Goal: Complete application form

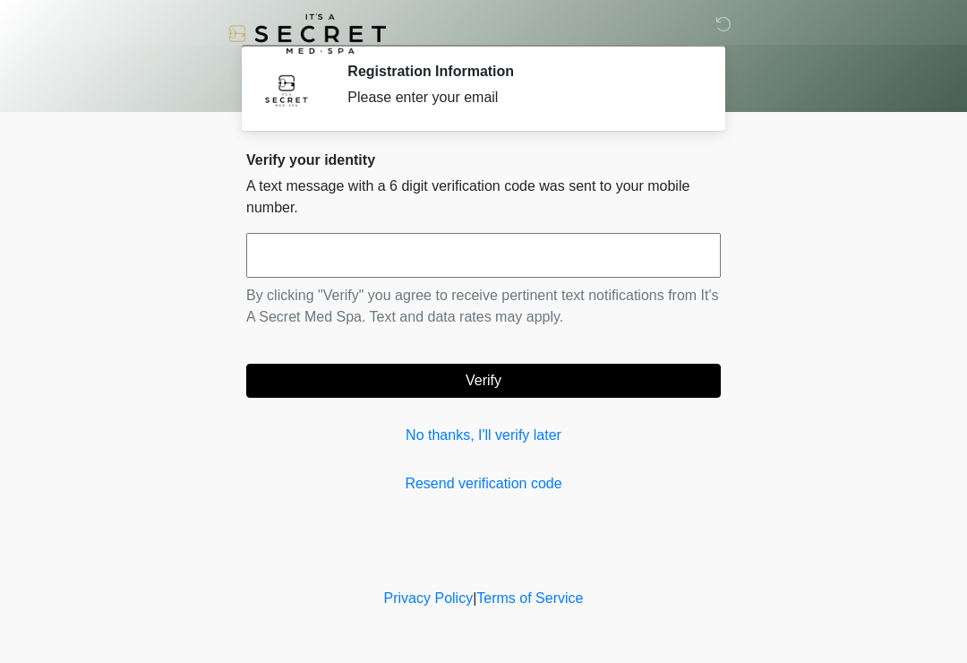
click at [568, 266] on input "text" at bounding box center [483, 255] width 475 height 45
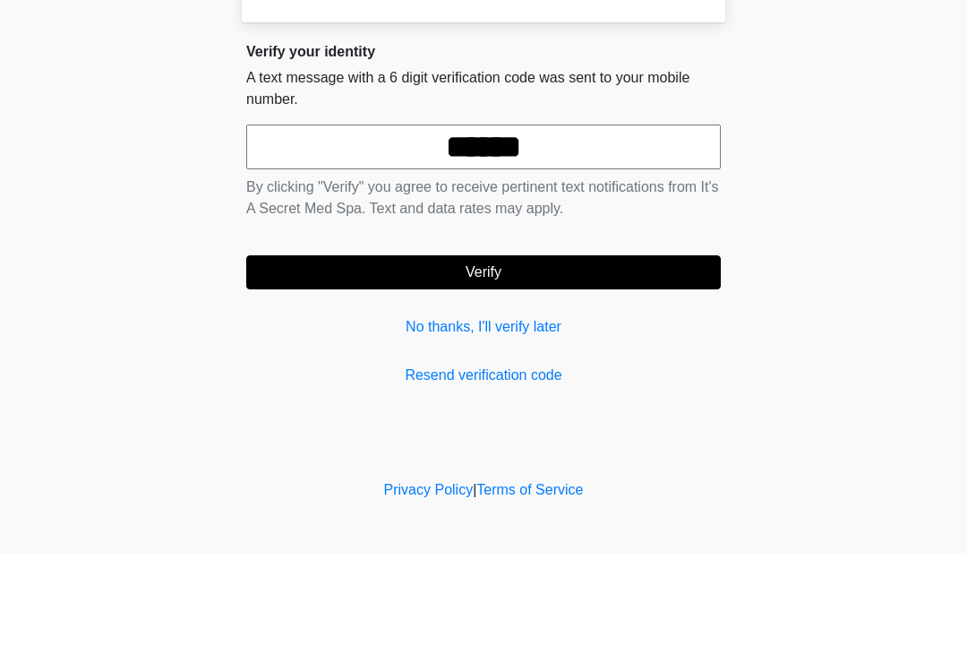
type input "******"
click at [574, 364] on button "Verify" at bounding box center [483, 381] width 475 height 34
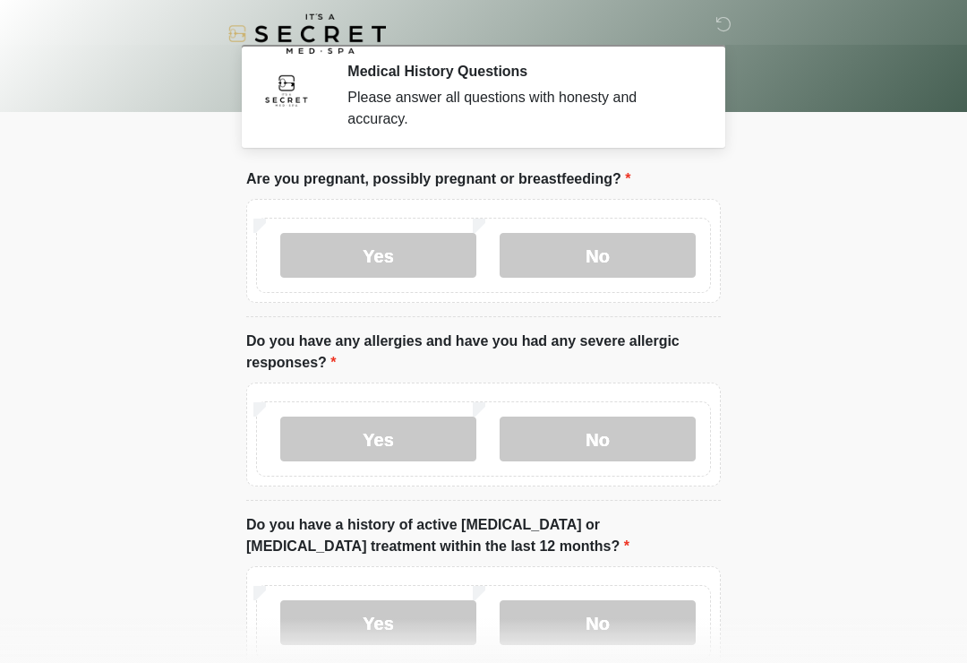
click at [617, 255] on label "No" at bounding box center [598, 255] width 196 height 45
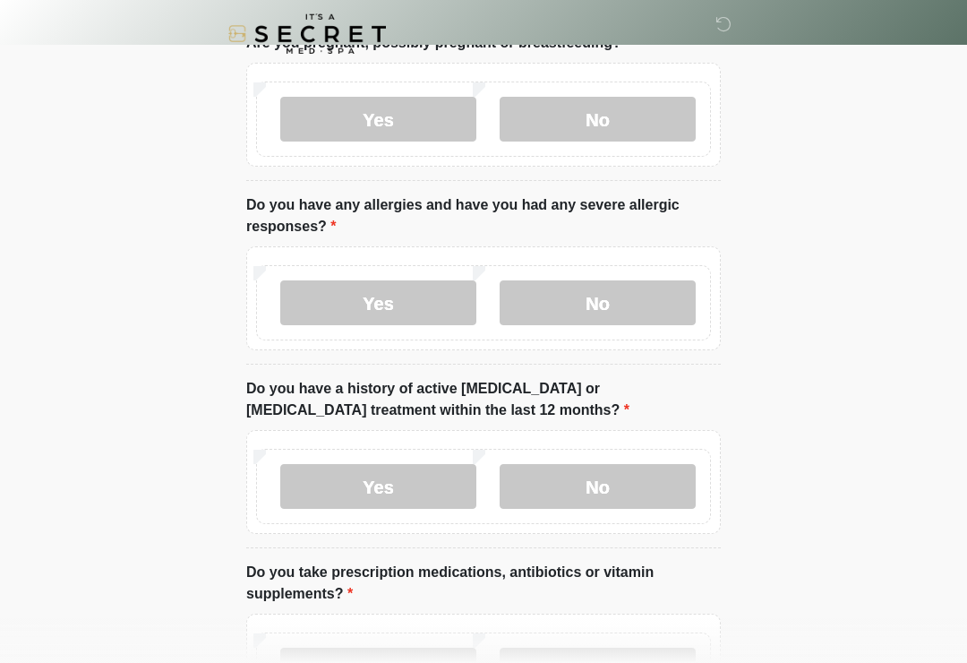
click at [657, 280] on label "No" at bounding box center [598, 302] width 196 height 45
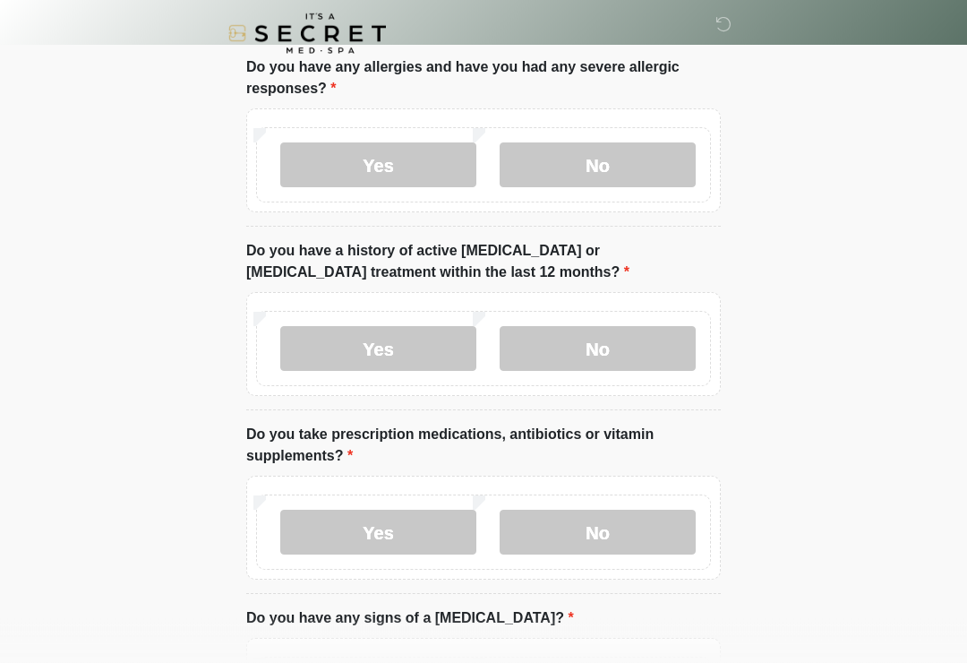
click at [651, 340] on label "No" at bounding box center [598, 349] width 196 height 45
click at [652, 535] on label "No" at bounding box center [598, 532] width 196 height 45
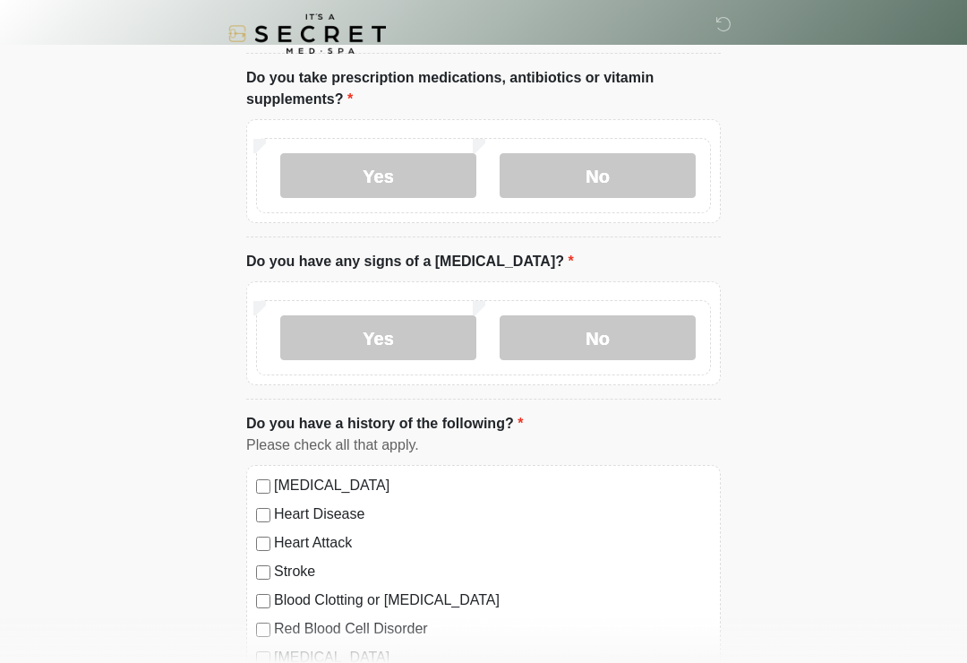
scroll to position [634, 0]
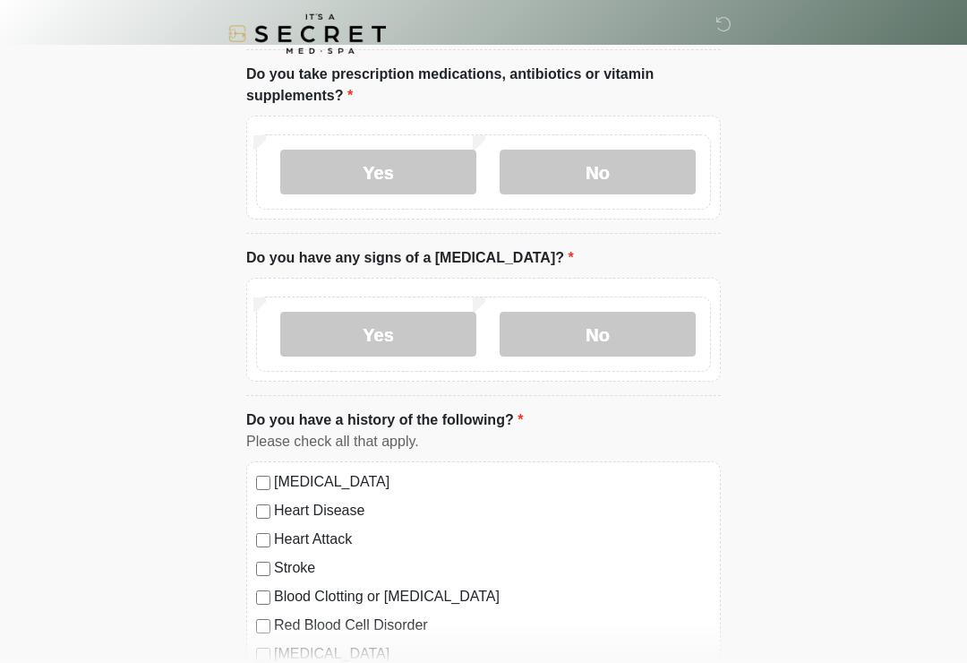
click at [667, 332] on label "No" at bounding box center [598, 334] width 196 height 45
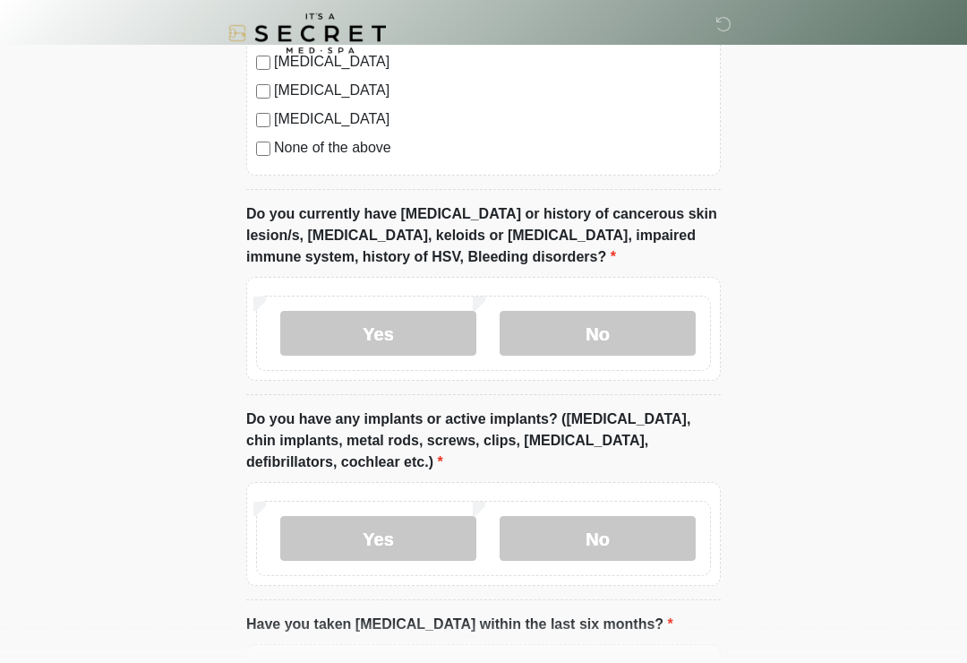
scroll to position [1287, 0]
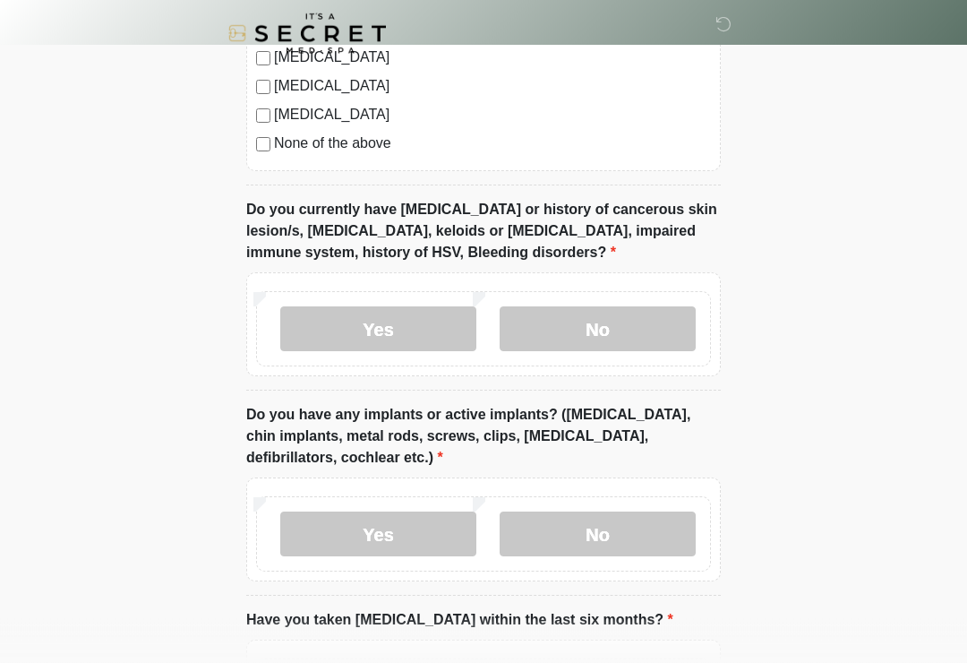
click at [673, 324] on label "No" at bounding box center [598, 329] width 196 height 45
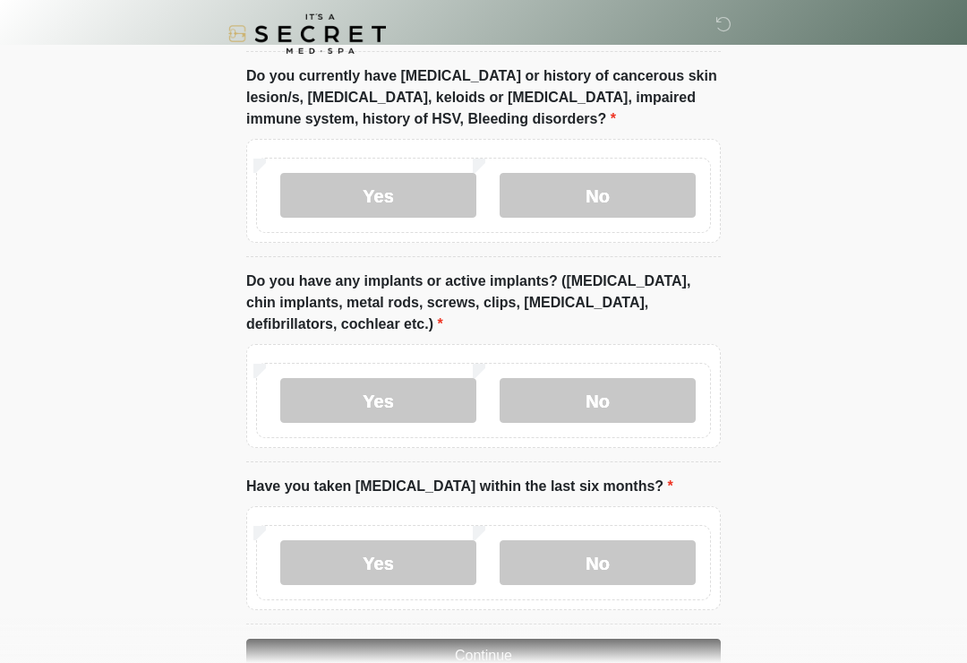
scroll to position [1422, 0]
click at [651, 391] on label "No" at bounding box center [598, 399] width 196 height 45
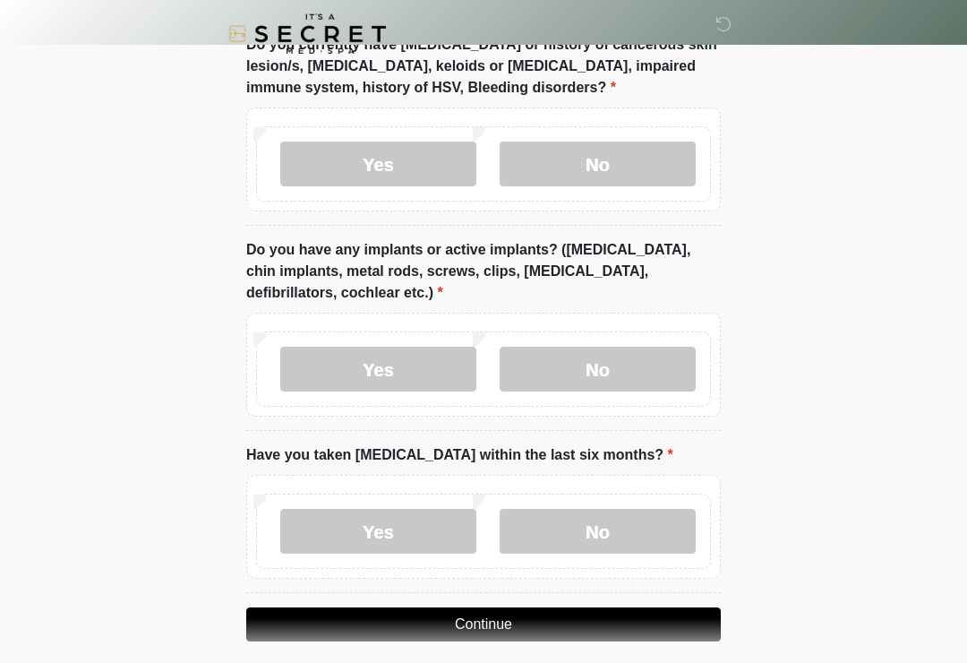
scroll to position [1496, 0]
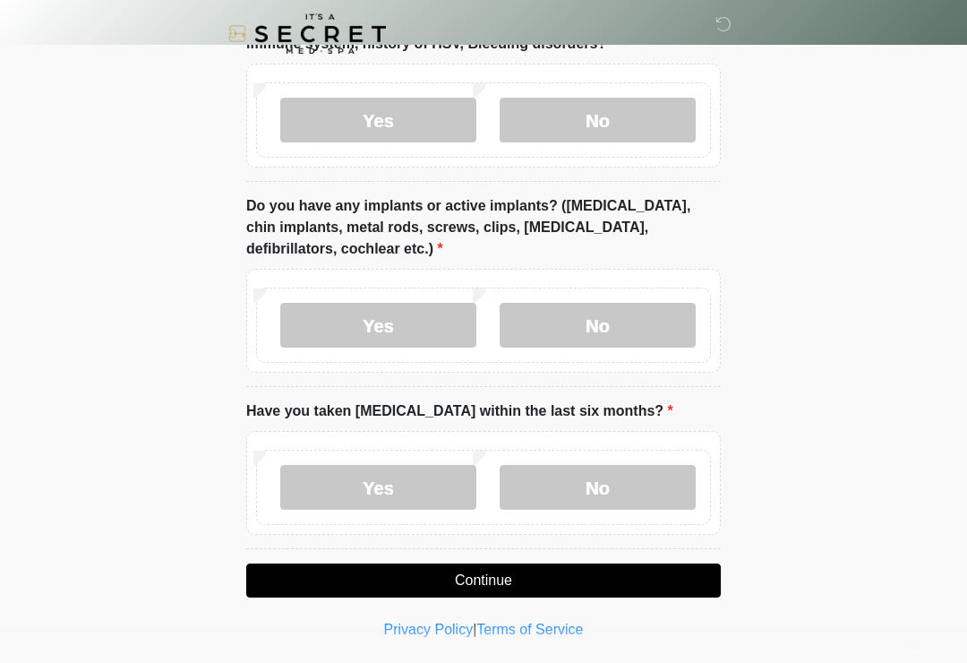
click at [639, 486] on label "No" at bounding box center [598, 487] width 196 height 45
click at [596, 575] on button "Continue" at bounding box center [483, 580] width 475 height 34
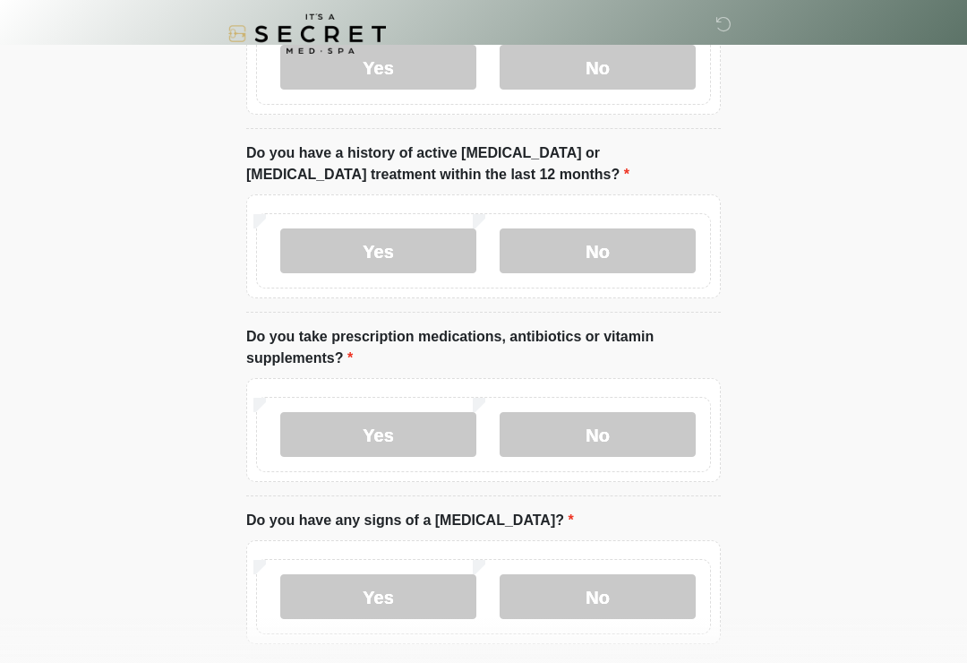
scroll to position [0, 0]
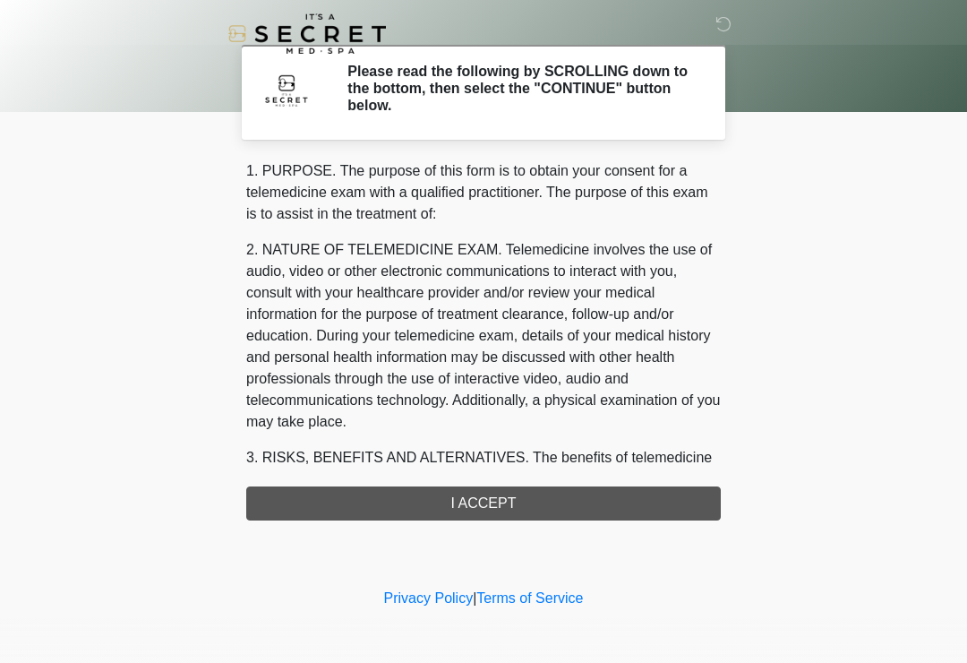
click at [604, 503] on div "1. PURPOSE. The purpose of this form is to obtain your consent for a telemedici…" at bounding box center [483, 340] width 475 height 360
click at [501, 505] on div "1. PURPOSE. The purpose of this form is to obtain your consent for a telemedici…" at bounding box center [483, 340] width 475 height 360
click at [492, 497] on div "1. PURPOSE. The purpose of this form is to obtain your consent for a telemedici…" at bounding box center [483, 340] width 475 height 360
click at [515, 515] on div "1. PURPOSE. The purpose of this form is to obtain your consent for a telemedici…" at bounding box center [483, 340] width 475 height 360
click at [470, 519] on div "‎ ‎ Please read the following by SCROLLING down to the bottom, then select the …" at bounding box center [483, 292] width 537 height 548
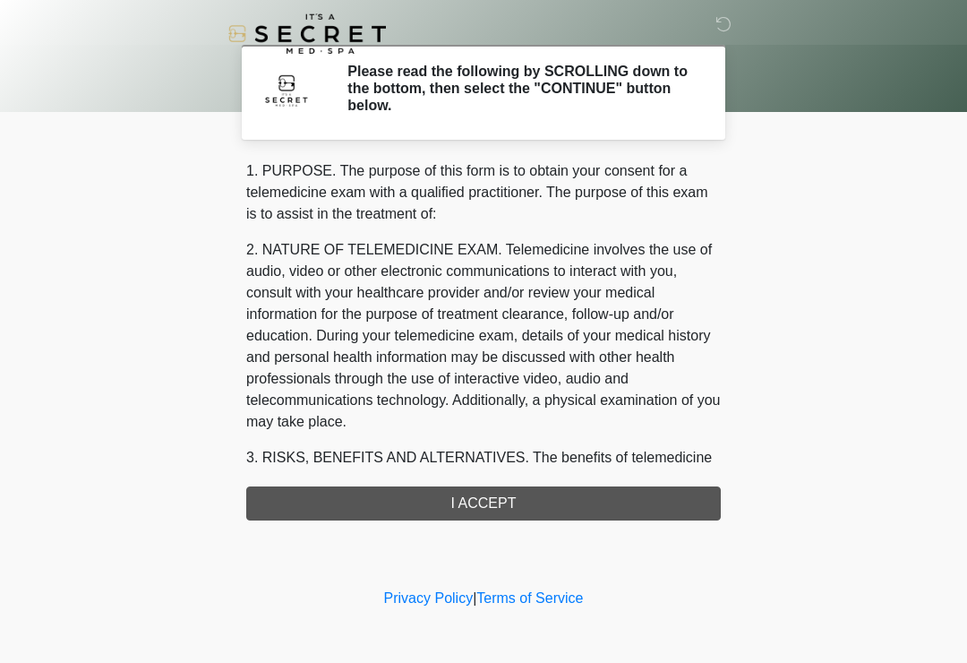
click at [483, 512] on div "1. PURPOSE. The purpose of this form is to obtain your consent for a telemedici…" at bounding box center [483, 340] width 475 height 360
click at [573, 509] on div "1. PURPOSE. The purpose of this form is to obtain your consent for a telemedici…" at bounding box center [483, 340] width 475 height 360
click at [572, 509] on div "1. PURPOSE. The purpose of this form is to obtain your consent for a telemedici…" at bounding box center [483, 340] width 475 height 360
click at [459, 510] on div "1. PURPOSE. The purpose of this form is to obtain your consent for a telemedici…" at bounding box center [483, 340] width 475 height 360
click at [458, 510] on div "1. PURPOSE. The purpose of this form is to obtain your consent for a telemedici…" at bounding box center [483, 340] width 475 height 360
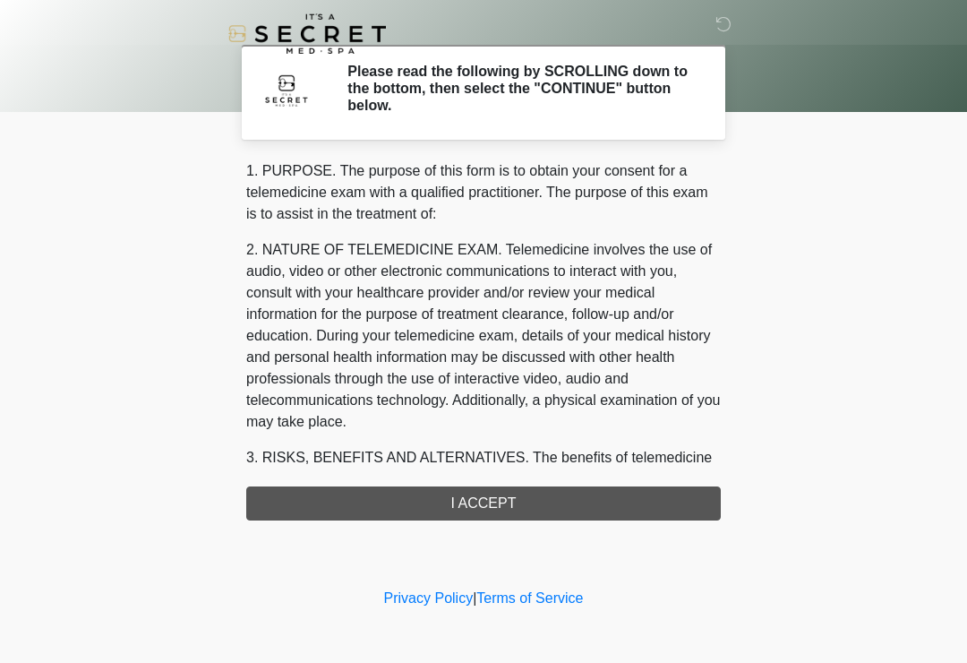
click at [573, 510] on div "1. PURPOSE. The purpose of this form is to obtain your consent for a telemedici…" at bounding box center [483, 340] width 475 height 360
click at [583, 501] on div "1. PURPOSE. The purpose of this form is to obtain your consent for a telemedici…" at bounding box center [483, 340] width 475 height 360
click at [582, 500] on div "1. PURPOSE. The purpose of this form is to obtain your consent for a telemedici…" at bounding box center [483, 340] width 475 height 360
click at [590, 503] on div "1. PURPOSE. The purpose of this form is to obtain your consent for a telemedici…" at bounding box center [483, 340] width 475 height 360
click at [602, 506] on div "1. PURPOSE. The purpose of this form is to obtain your consent for a telemedici…" at bounding box center [483, 340] width 475 height 360
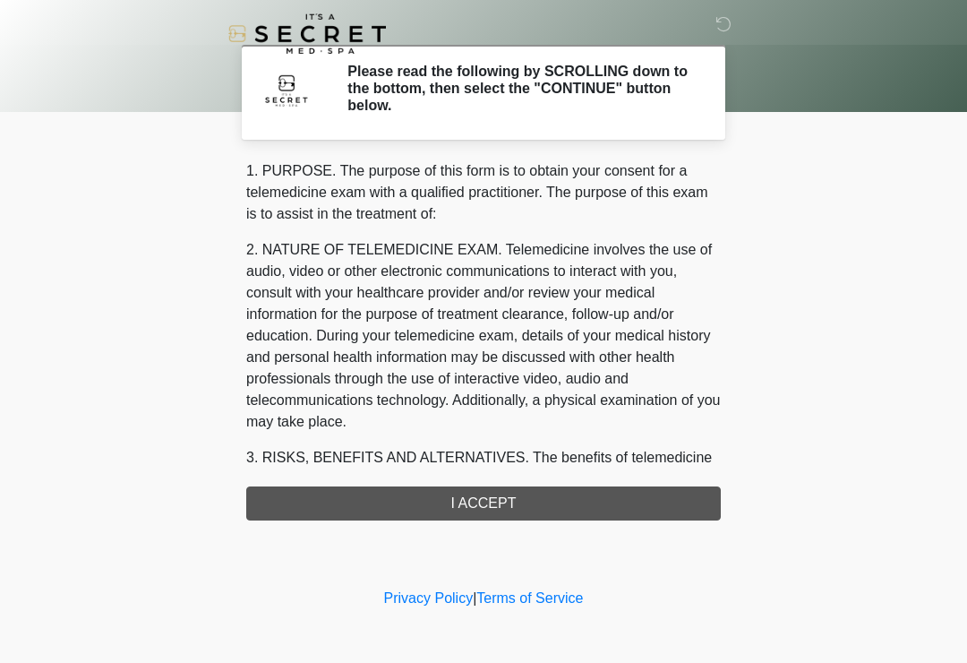
click at [651, 507] on div "1. PURPOSE. The purpose of this form is to obtain your consent for a telemedici…" at bounding box center [483, 340] width 475 height 360
click at [621, 503] on div "1. PURPOSE. The purpose of this form is to obtain your consent for a telemedici…" at bounding box center [483, 340] width 475 height 360
click at [506, 501] on div "1. PURPOSE. The purpose of this form is to obtain your consent for a telemedici…" at bounding box center [483, 340] width 475 height 360
click at [462, 510] on div "1. PURPOSE. The purpose of this form is to obtain your consent for a telemedici…" at bounding box center [483, 340] width 475 height 360
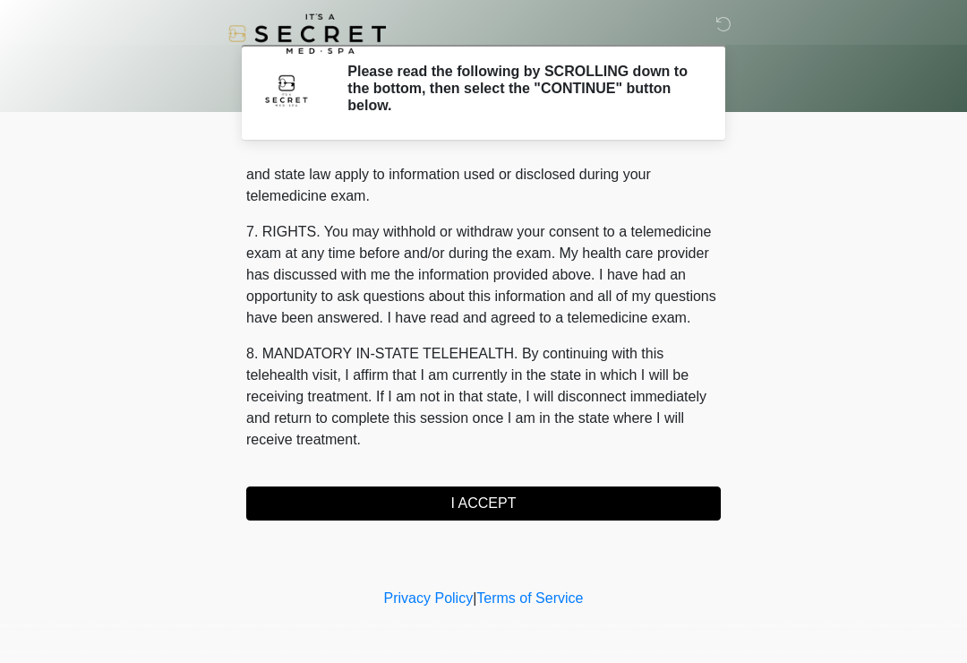
scroll to position [734, 0]
click at [528, 510] on button "I ACCEPT" at bounding box center [483, 503] width 475 height 34
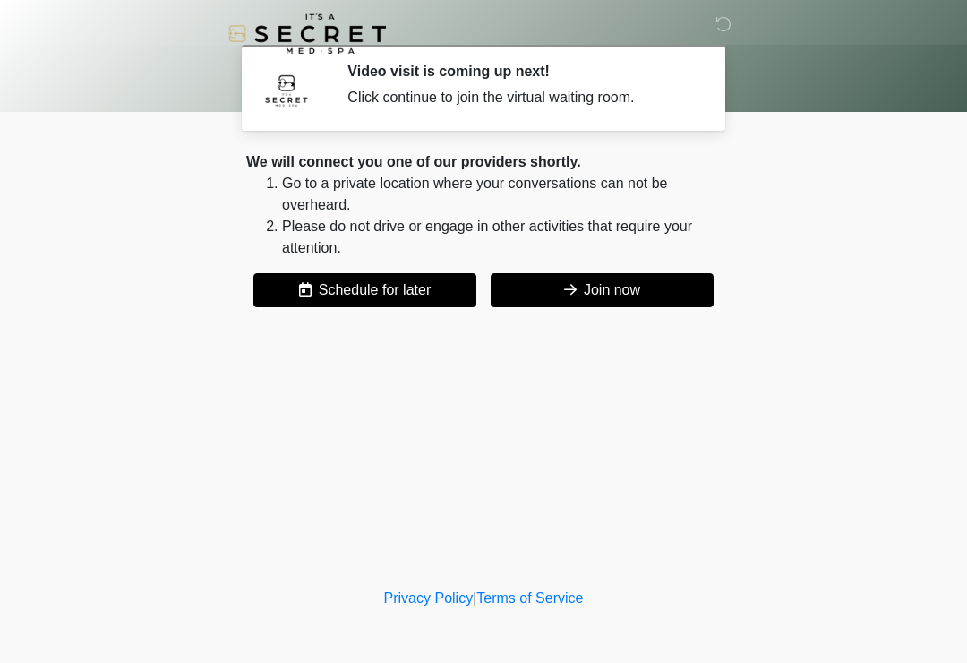
click at [638, 294] on button "Join now" at bounding box center [602, 290] width 223 height 34
